Goal: Information Seeking & Learning: Learn about a topic

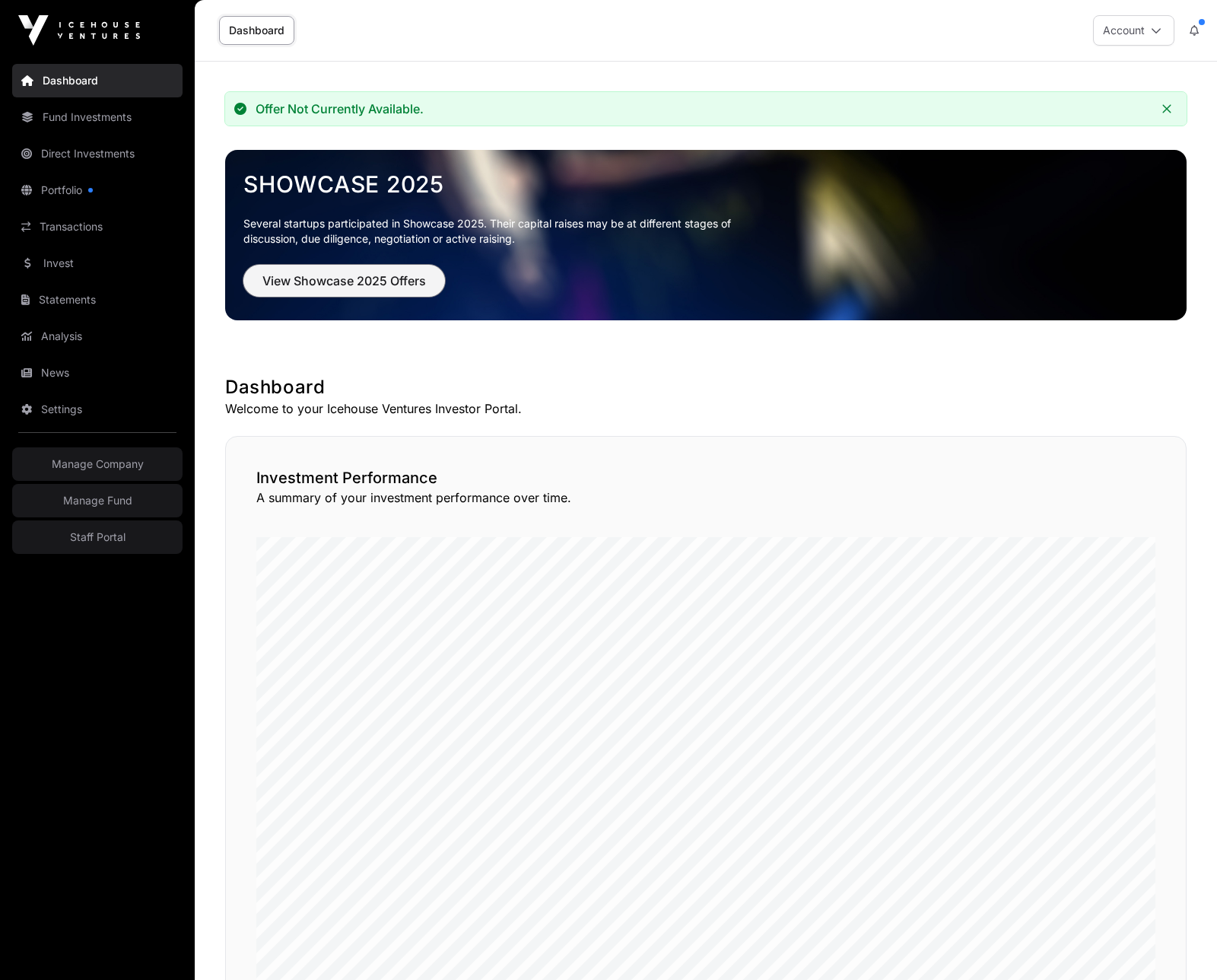
click at [344, 279] on span "View Showcase 2025 Offers" at bounding box center [344, 281] width 163 height 18
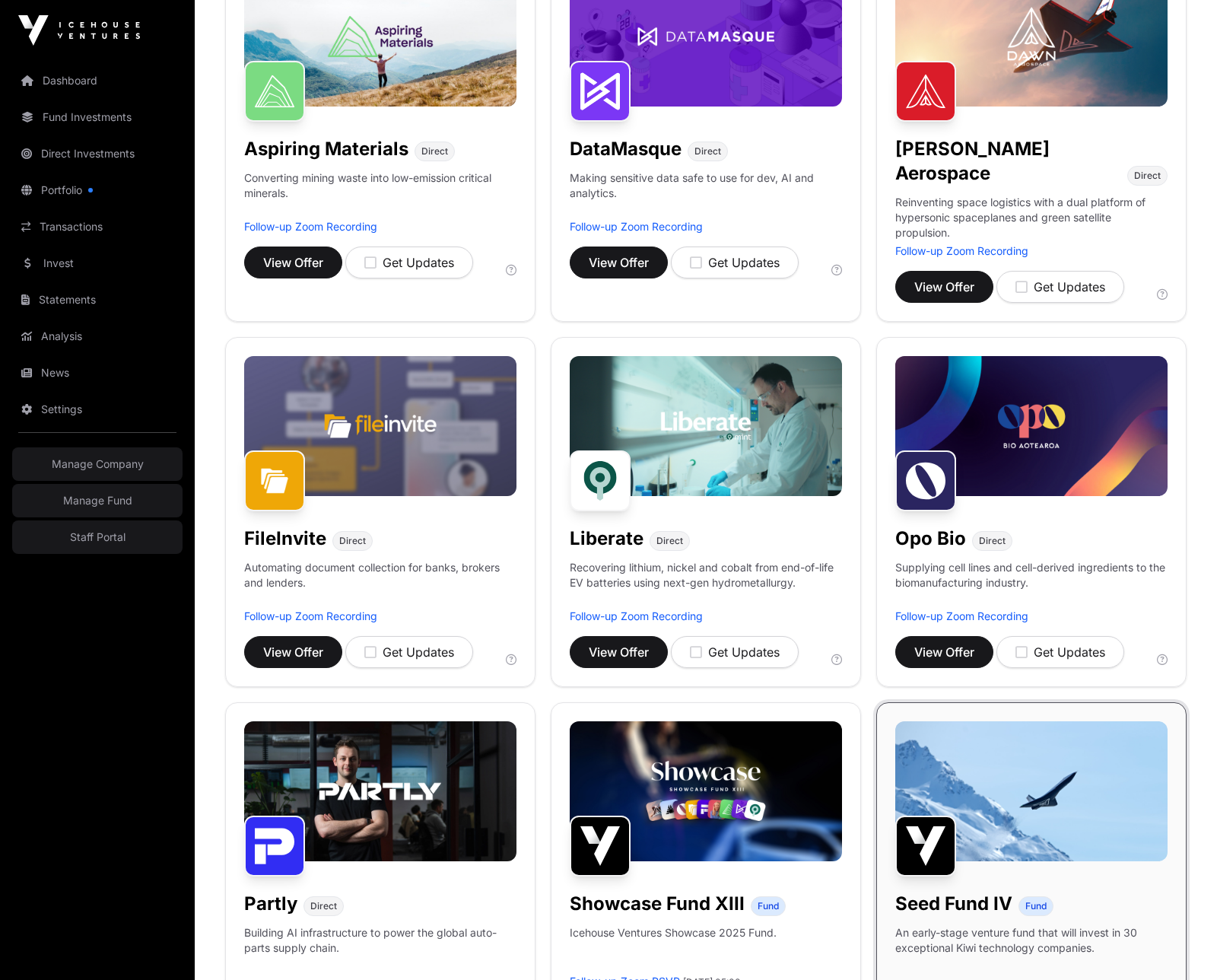
scroll to position [294, 0]
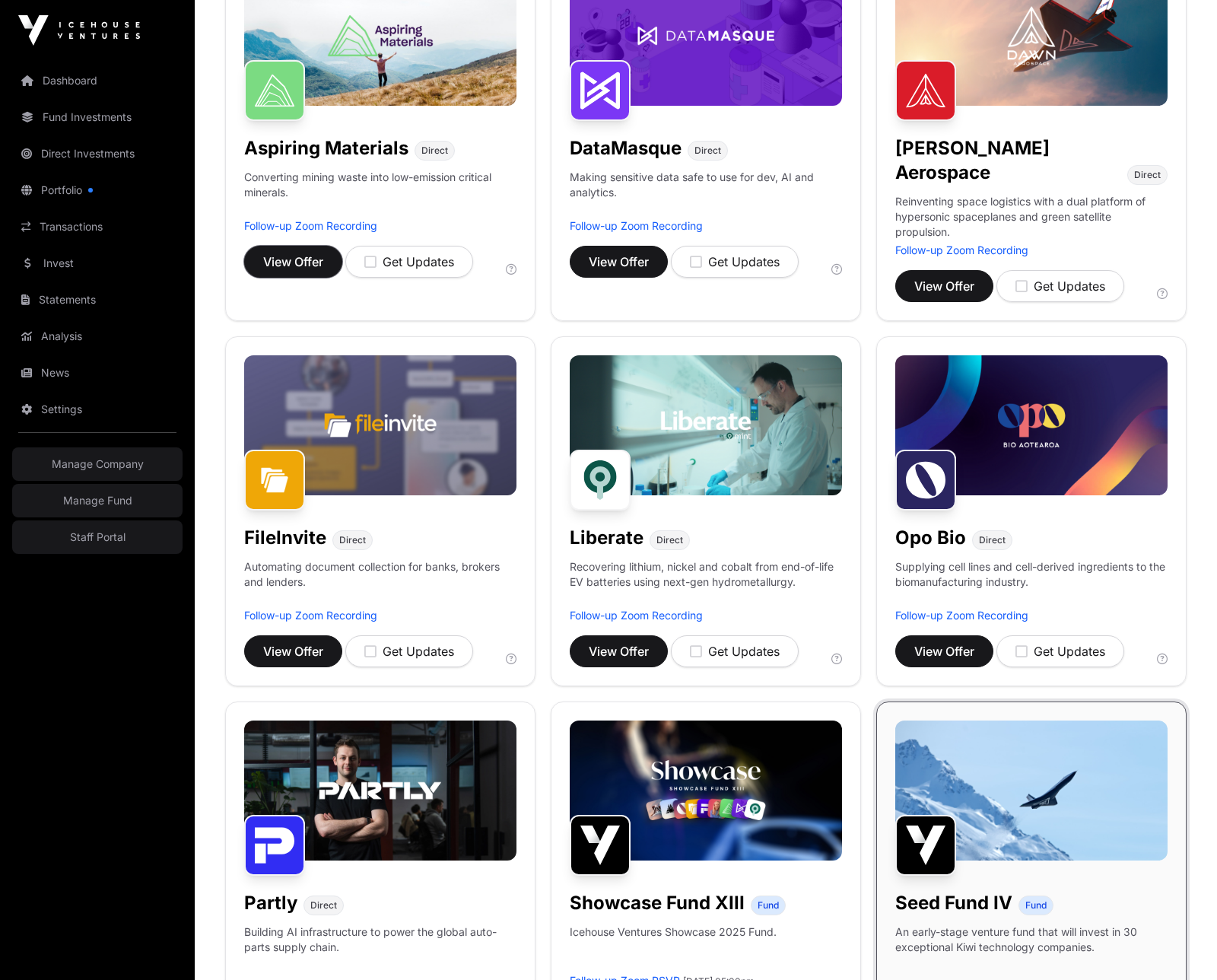
click at [316, 273] on button "View Offer" at bounding box center [293, 261] width 98 height 32
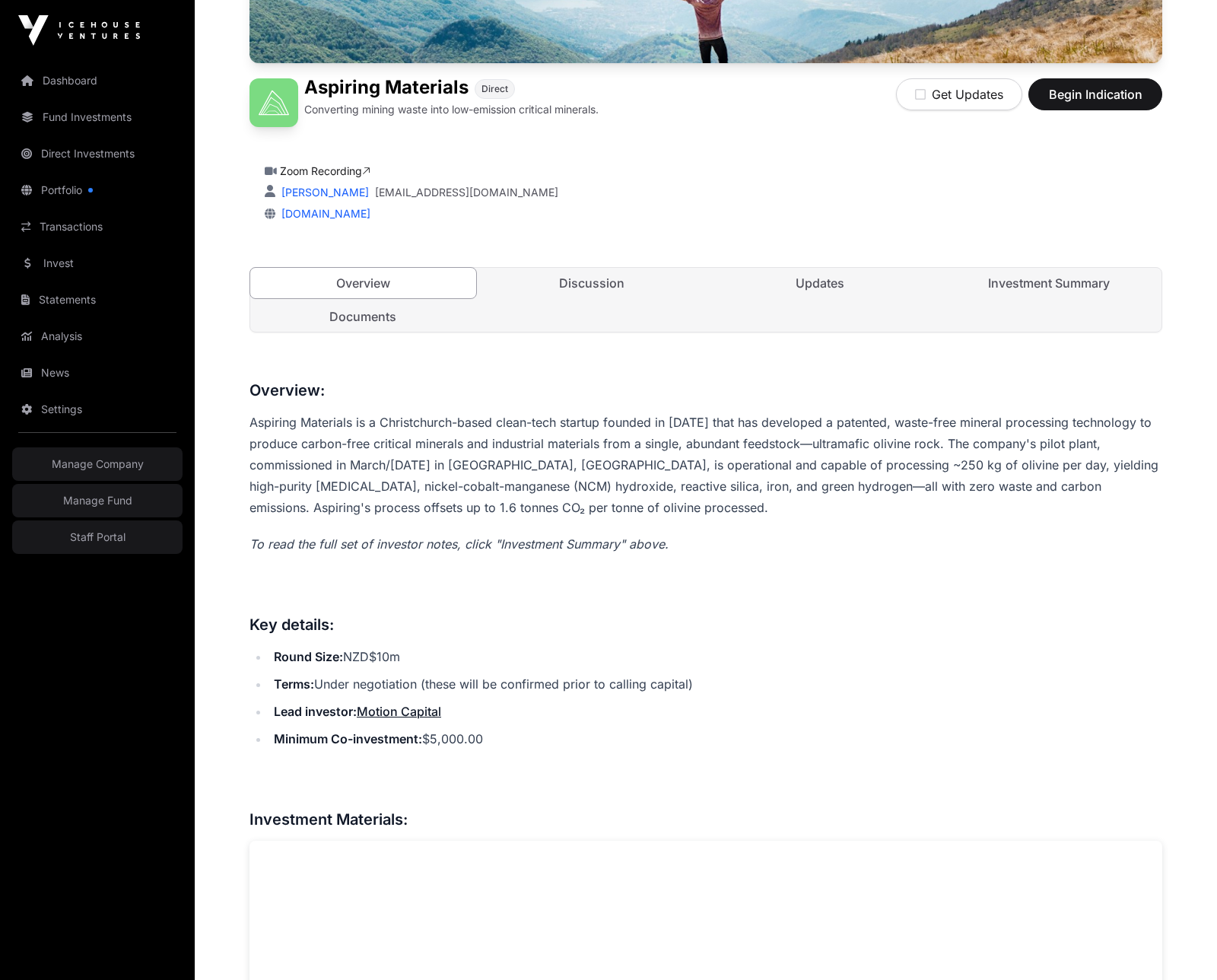
scroll to position [394, 0]
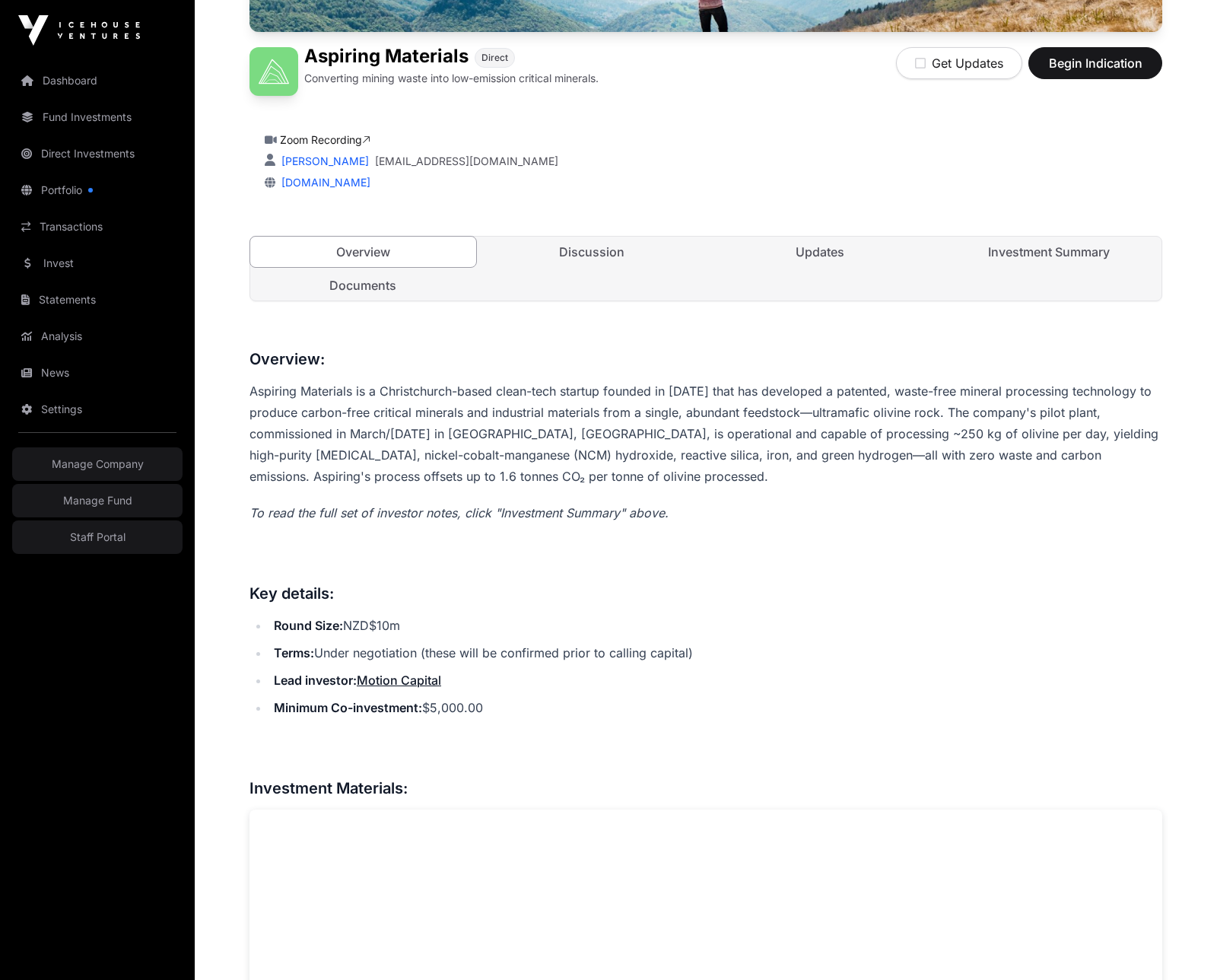
click at [1013, 251] on link "Investment Summary" at bounding box center [1049, 252] width 226 height 31
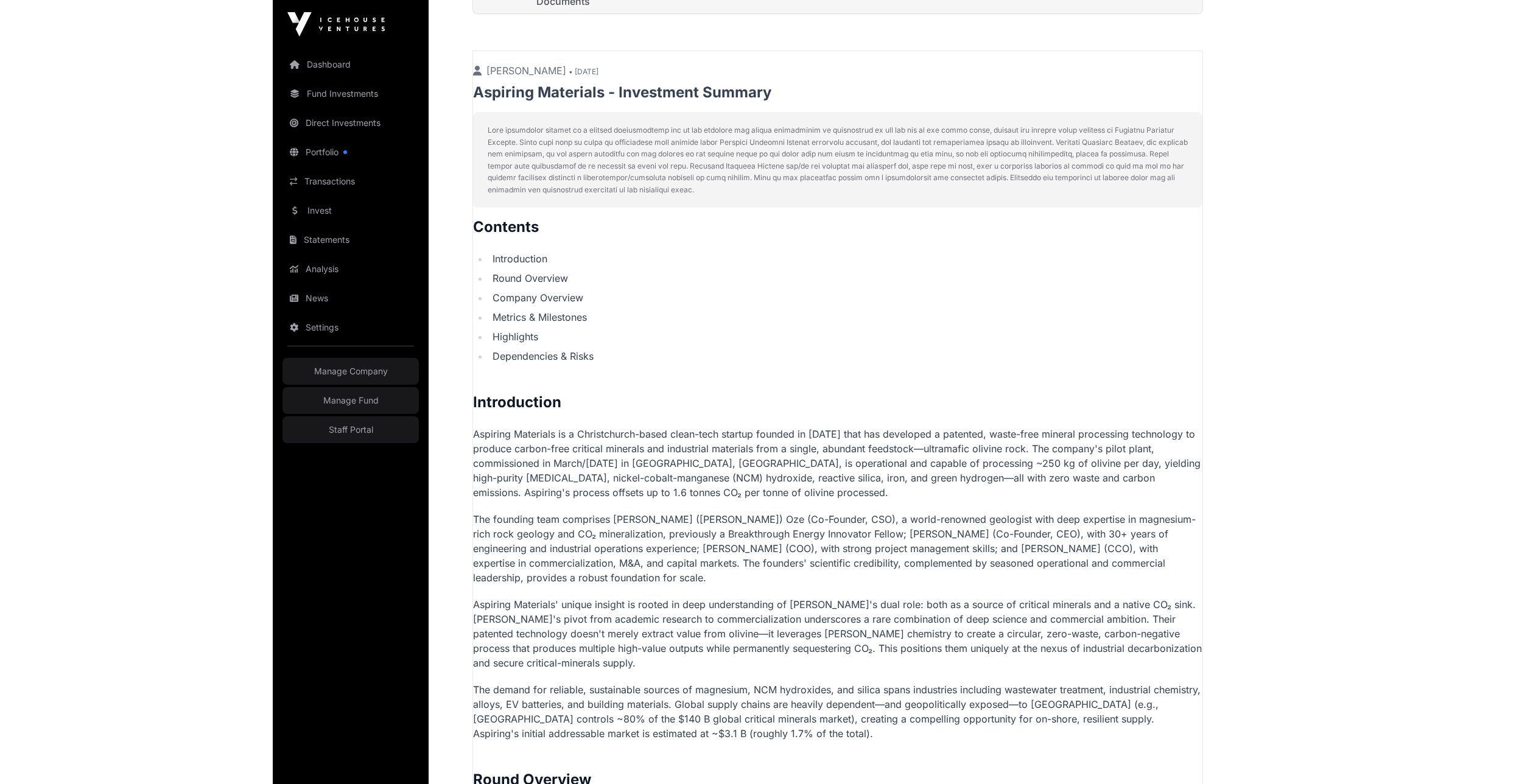
scroll to position [356, 0]
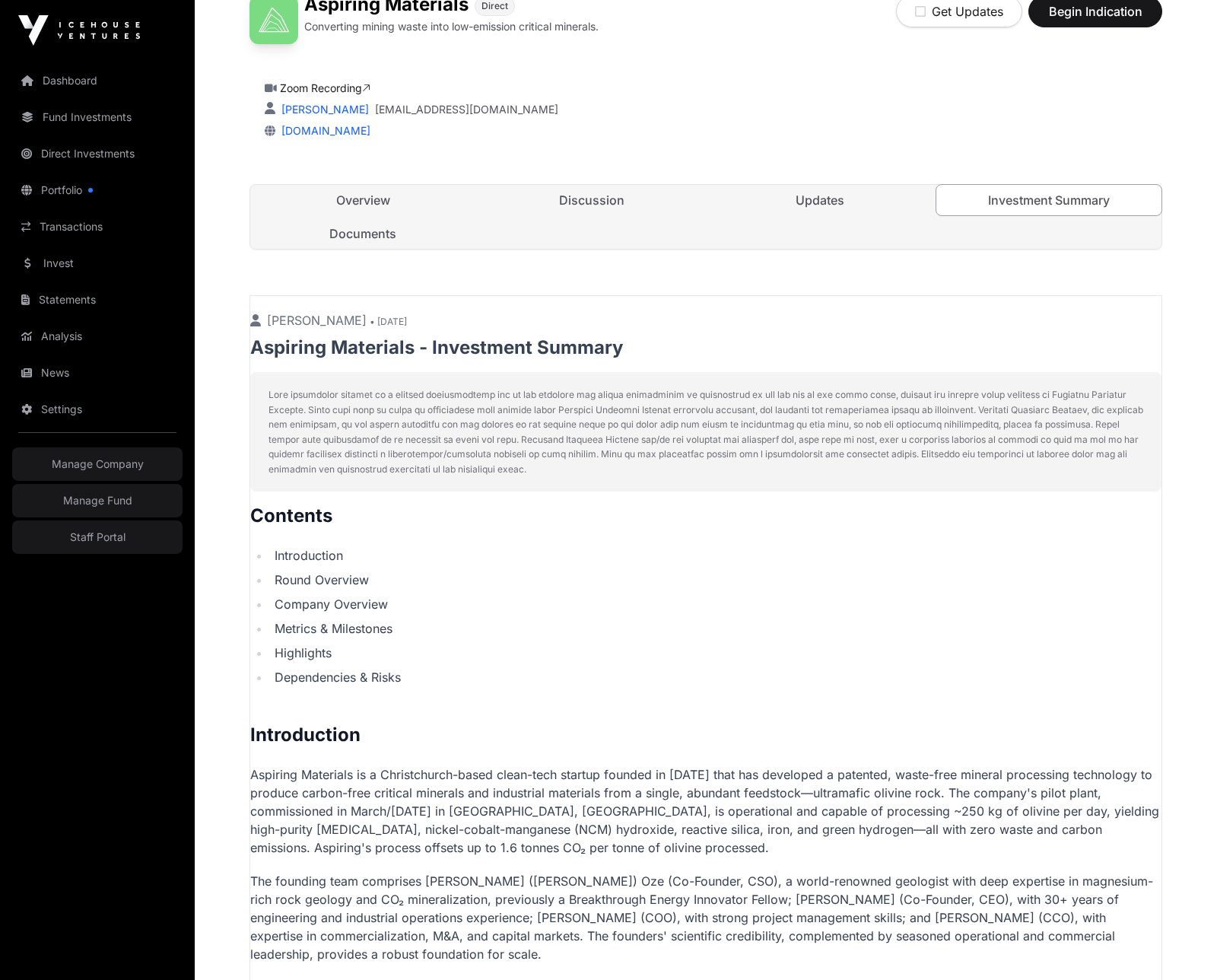
click at [367, 196] on link "Overview" at bounding box center [363, 200] width 226 height 31
